Goal: Navigation & Orientation: Find specific page/section

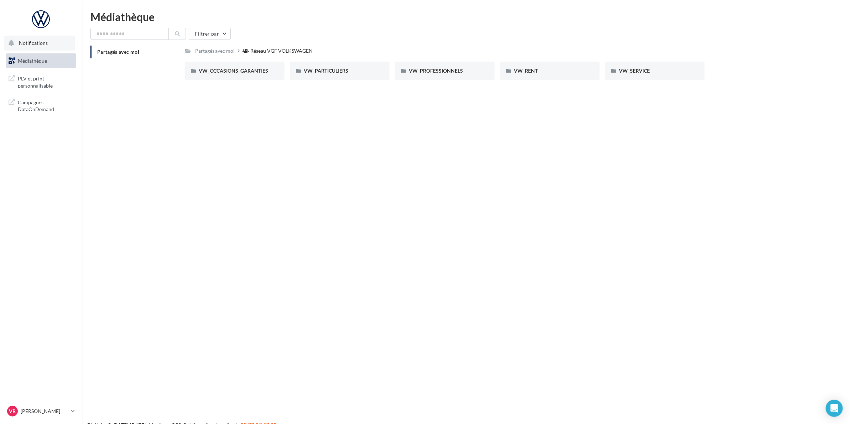
click at [19, 43] on span "Notifications" at bounding box center [33, 43] width 29 height 6
click at [43, 43] on span "Notifications" at bounding box center [33, 43] width 29 height 6
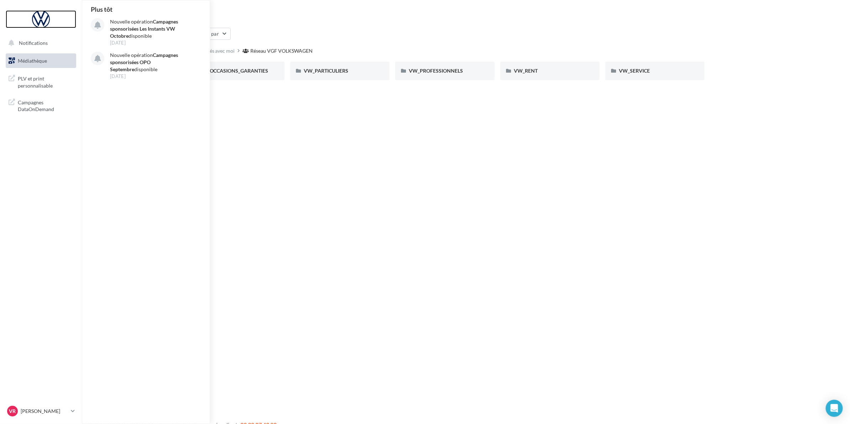
click at [43, 15] on div at bounding box center [40, 19] width 57 height 18
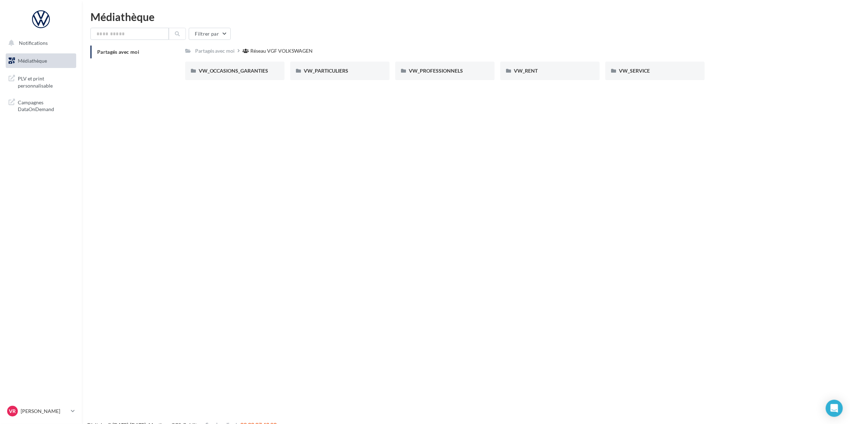
click at [120, 52] on span "Partagés avec moi" at bounding box center [118, 52] width 42 height 6
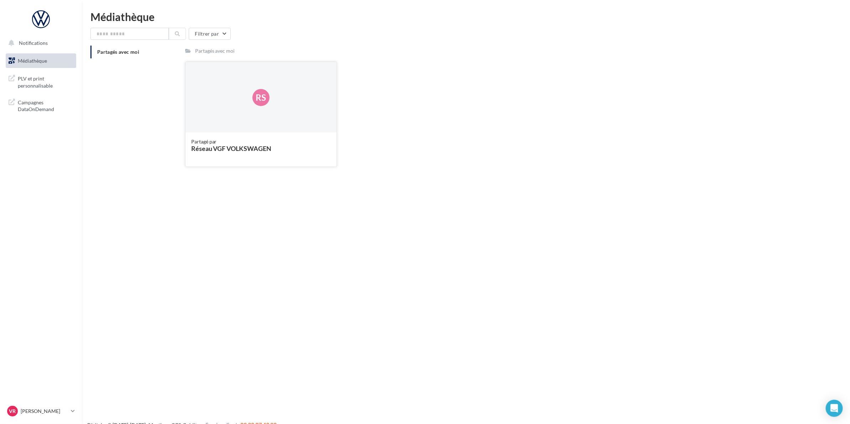
click at [208, 148] on div "Réseau VGF VOLKSWAGEN" at bounding box center [261, 148] width 140 height 6
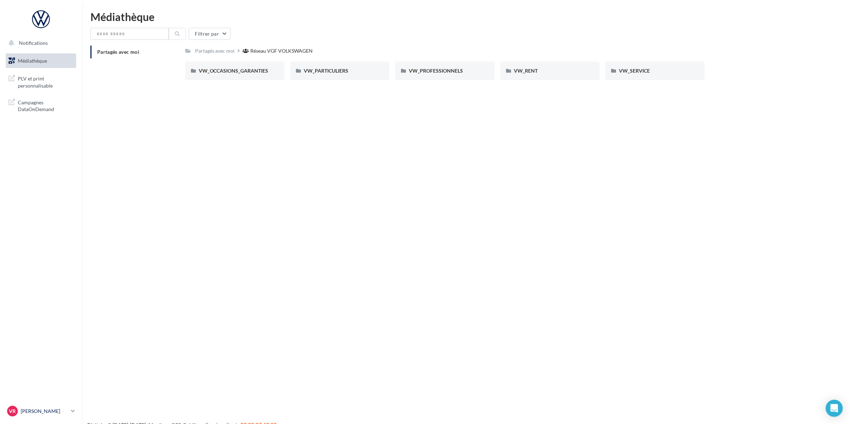
click at [43, 410] on p "[PERSON_NAME]" at bounding box center [44, 411] width 47 height 7
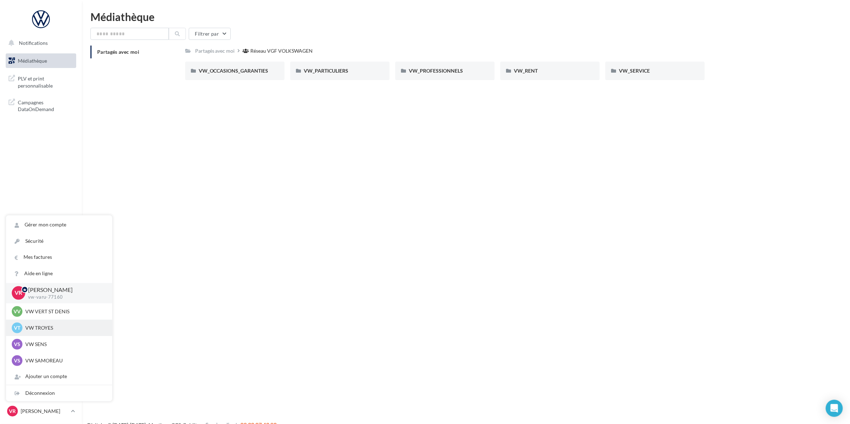
click at [45, 330] on p "VW TROYES" at bounding box center [64, 327] width 78 height 7
